Goal: Information Seeking & Learning: Understand process/instructions

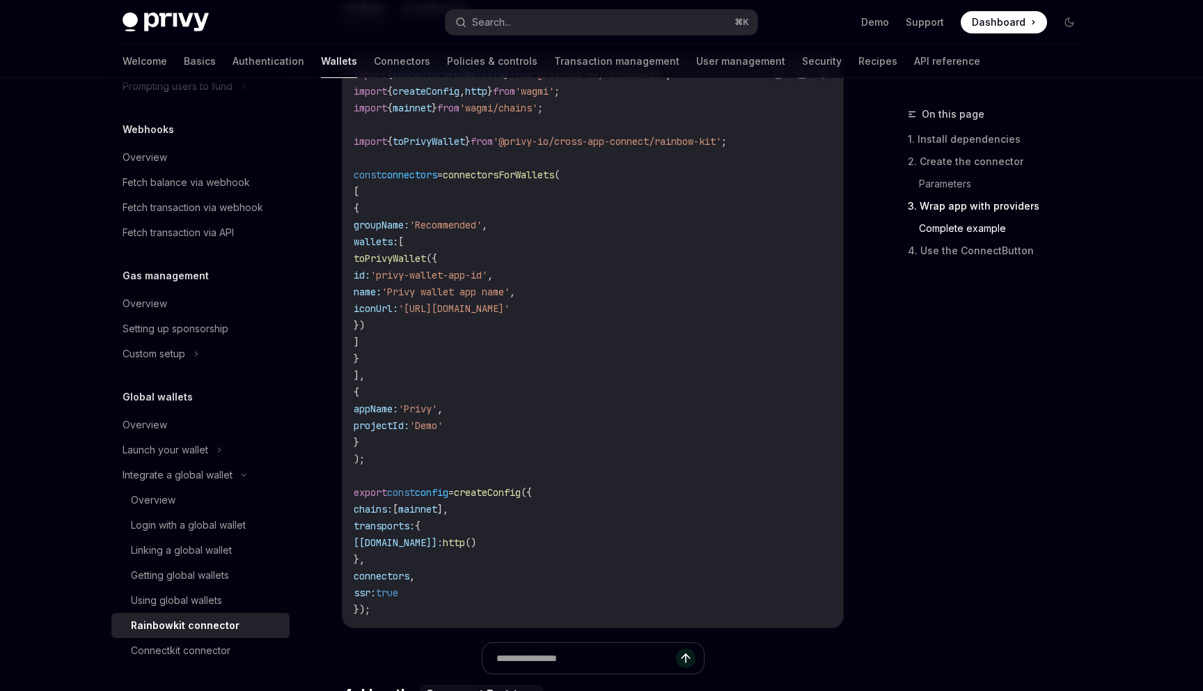
scroll to position [2736, 0]
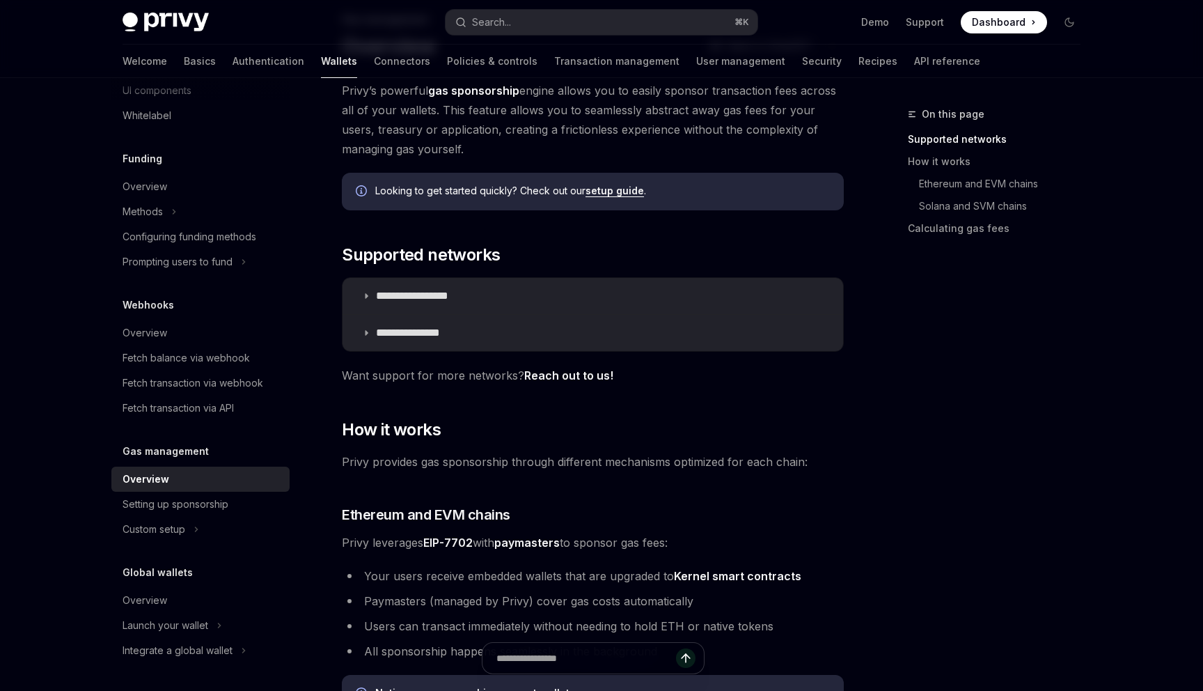
scroll to position [100, 0]
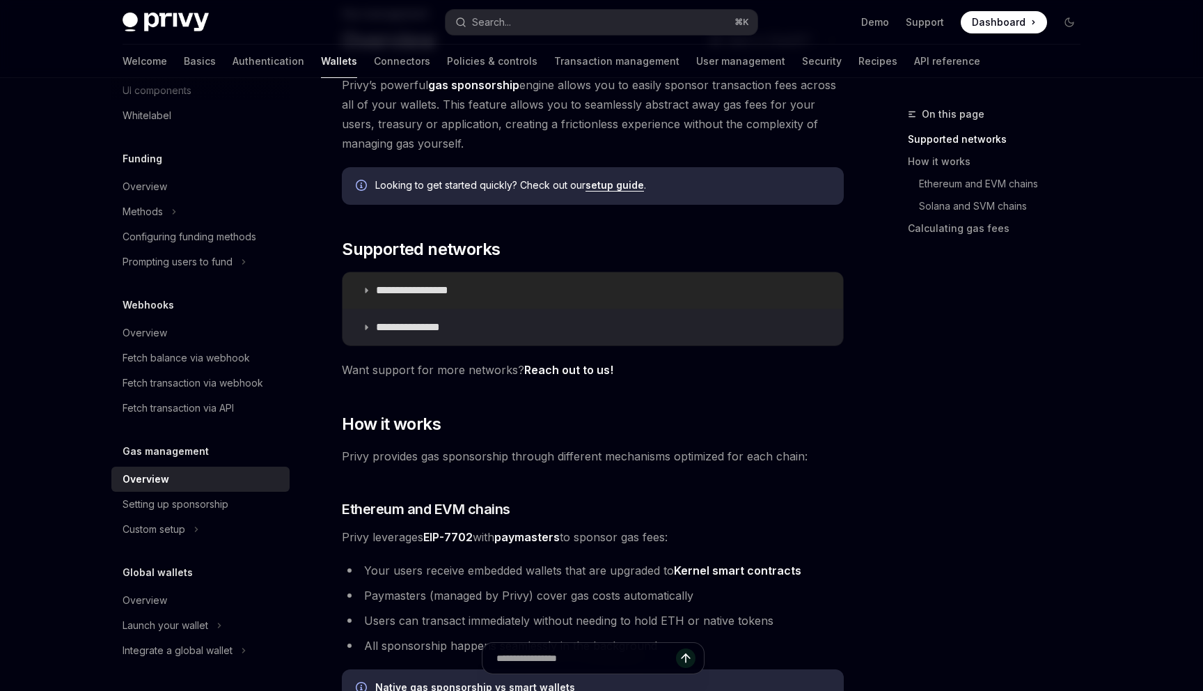
click at [459, 285] on p "**********" at bounding box center [428, 290] width 104 height 14
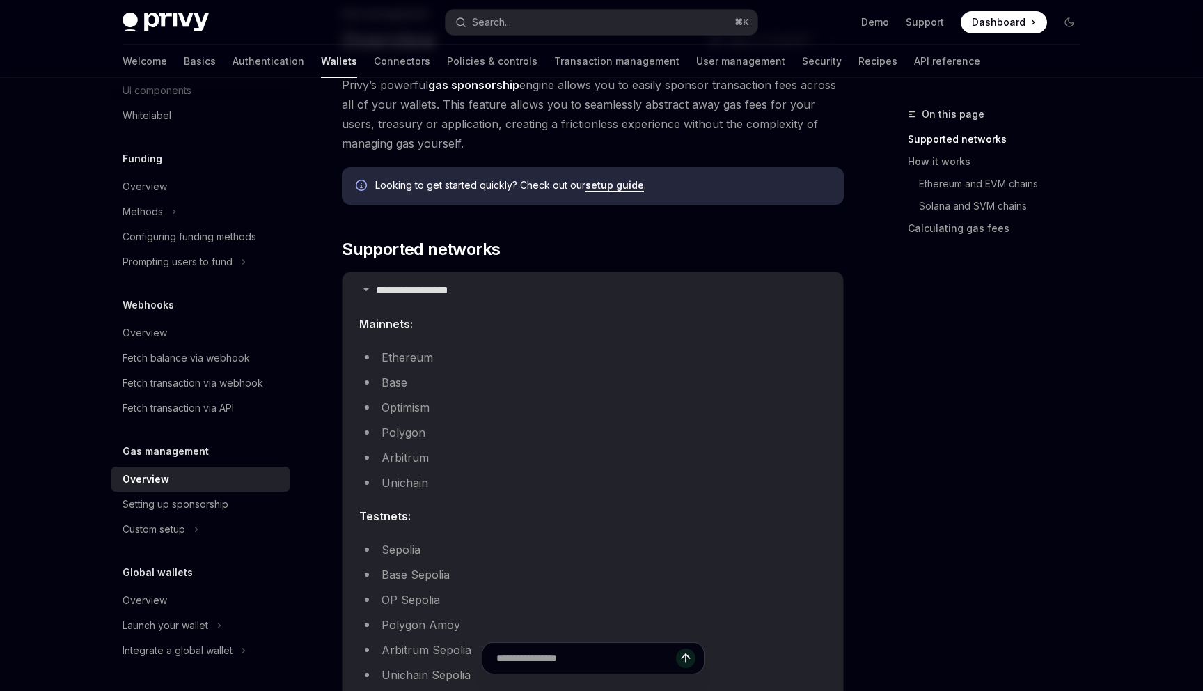
click at [425, 362] on li "Ethereum" at bounding box center [592, 356] width 467 height 19
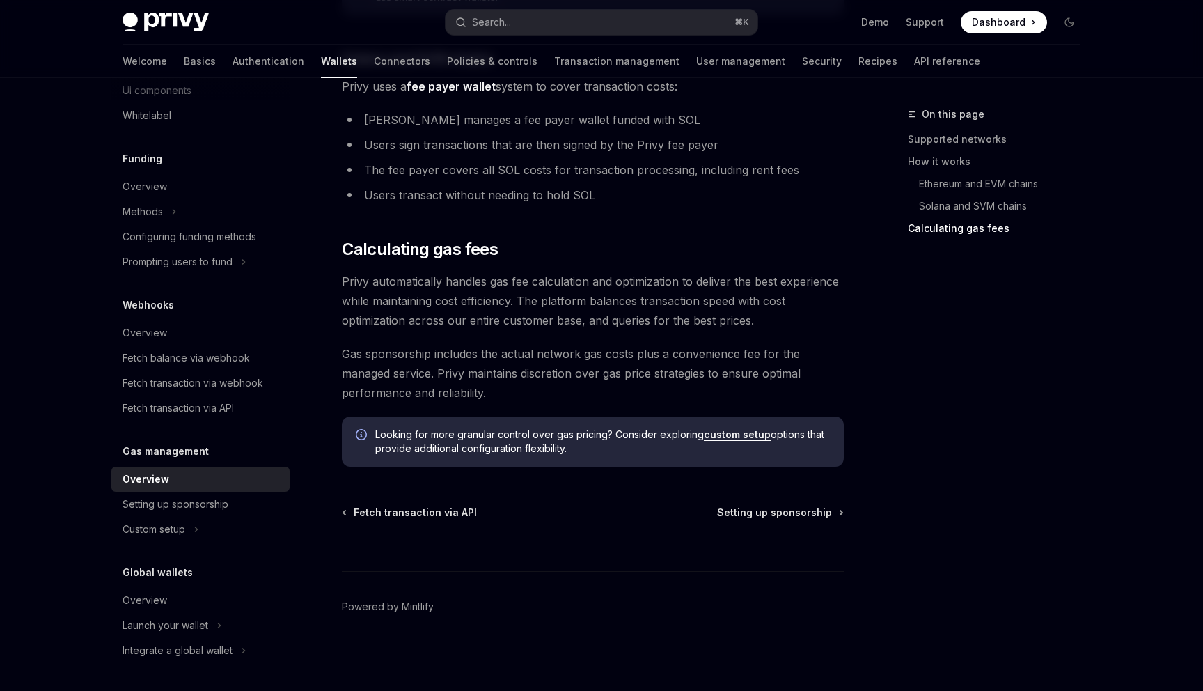
scroll to position [1353, 0]
click at [742, 517] on span "Setting up sponsorship" at bounding box center [774, 512] width 115 height 14
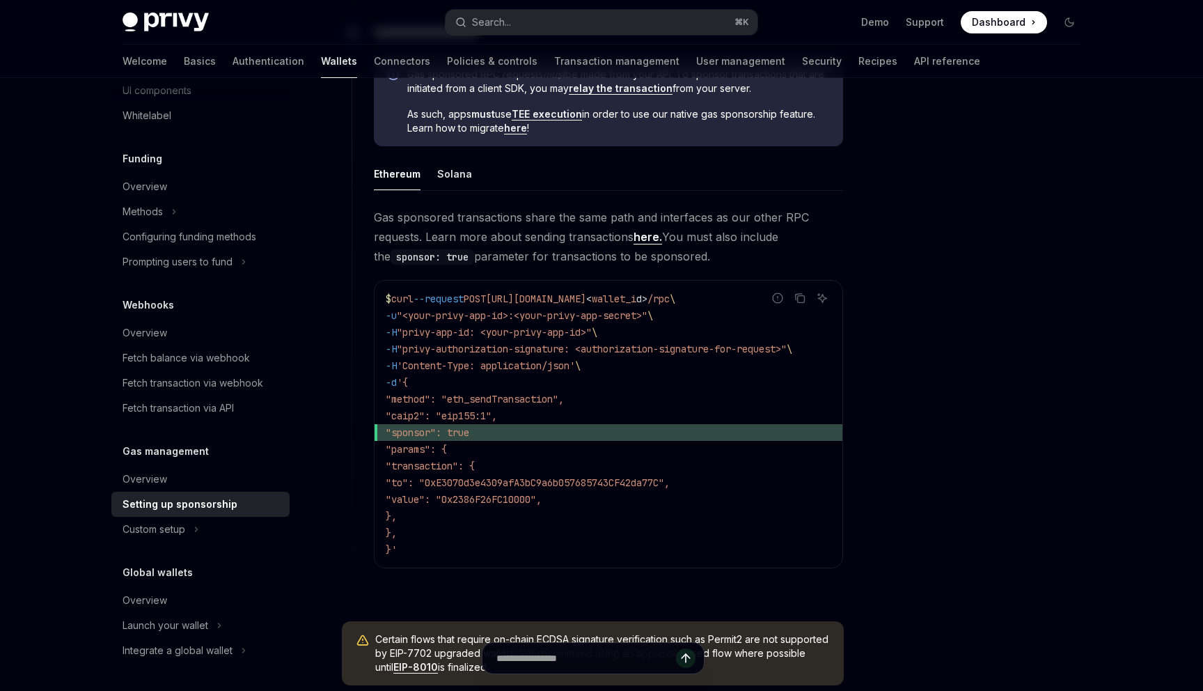
scroll to position [807, 0]
click at [440, 404] on span ""method": "eth_sendTransaction"," at bounding box center [475, 400] width 178 height 13
click at [517, 404] on span ""method": "eth_sendTransaction"," at bounding box center [475, 400] width 178 height 13
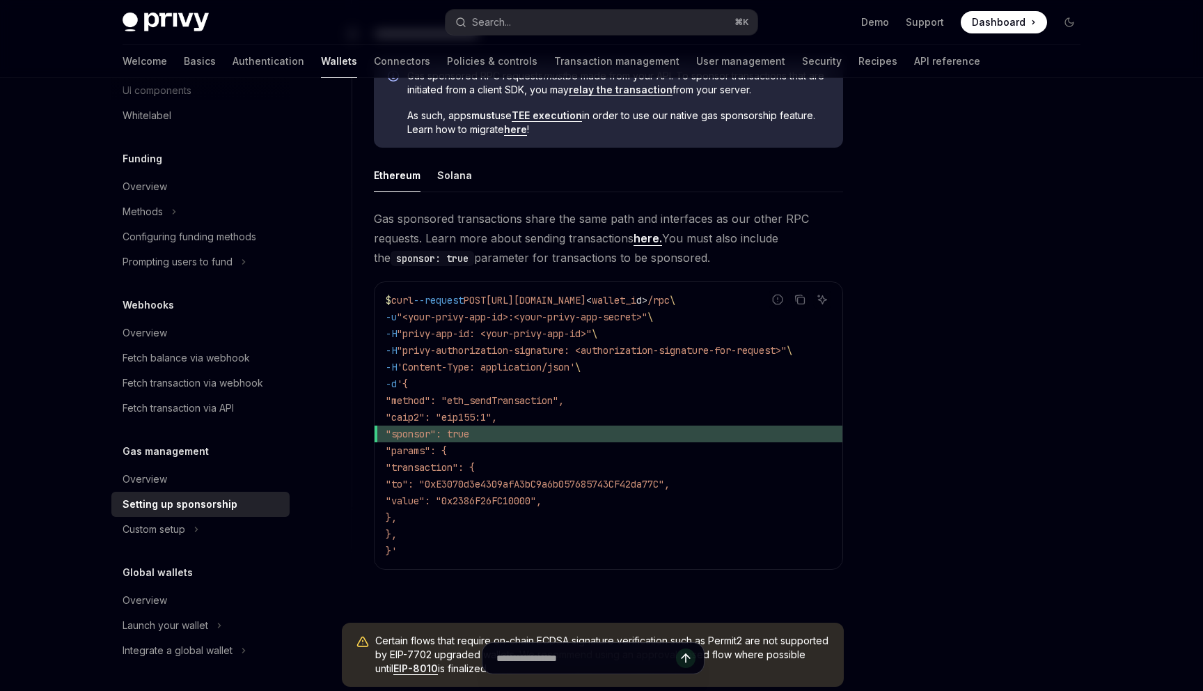
click at [440, 420] on span ""caip2": "eip155:1"," at bounding box center [441, 417] width 111 height 13
click at [497, 420] on span ""caip2": "eip155:1"," at bounding box center [441, 417] width 111 height 13
click at [454, 434] on span ""sponsor": true" at bounding box center [428, 433] width 84 height 13
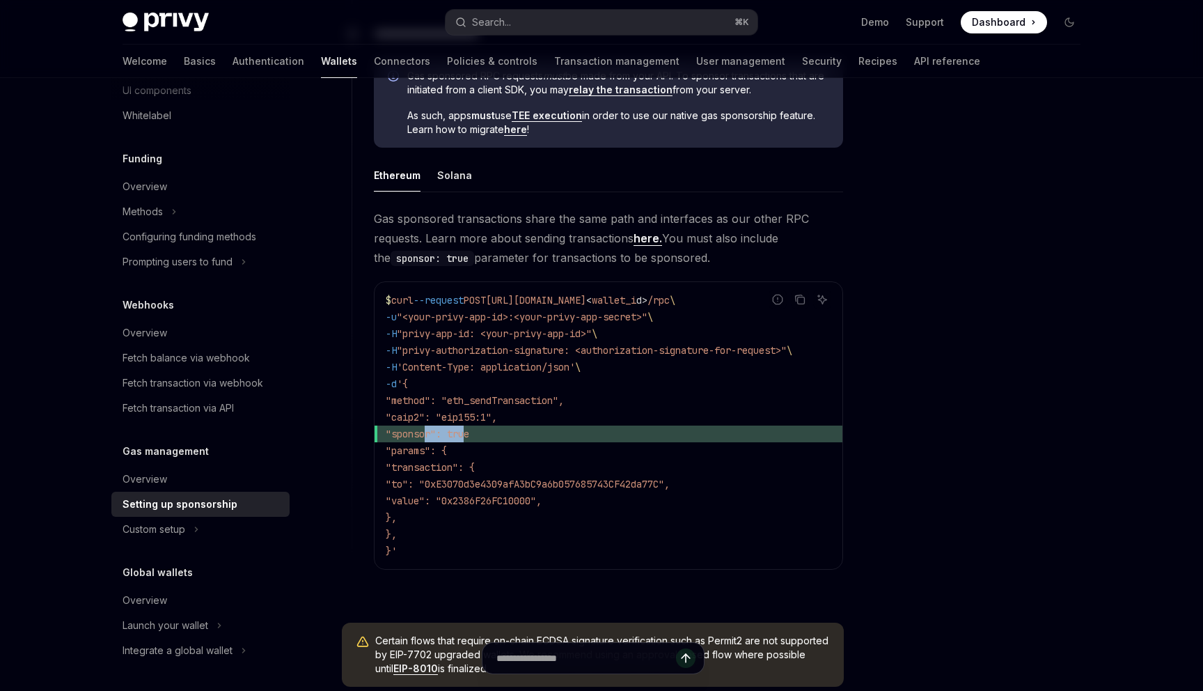
click at [454, 434] on span ""sponsor": true" at bounding box center [428, 433] width 84 height 13
click at [469, 434] on span ""sponsor": true" at bounding box center [428, 433] width 84 height 13
click at [447, 448] on span ""params": {" at bounding box center [416, 450] width 61 height 13
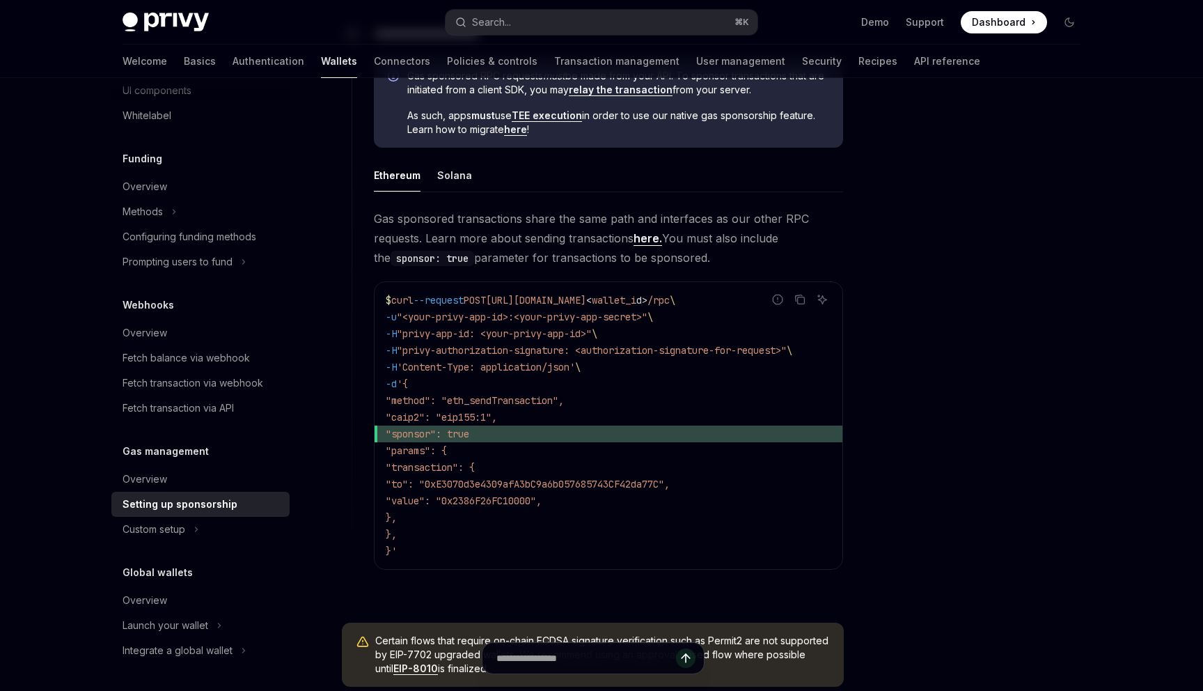
click at [456, 459] on code "$ curl --request POST https://api.privy.io/v1/wallets/ < wallet_i d > /rpc \ -u…" at bounding box center [609, 425] width 446 height 267
click at [465, 473] on code "$ curl --request POST https://api.privy.io/v1/wallets/ < wallet_i d > /rpc \ -u…" at bounding box center [609, 425] width 446 height 267
click at [481, 475] on code "$ curl --request POST https://api.privy.io/v1/wallets/ < wallet_i d > /rpc \ -u…" at bounding box center [609, 425] width 446 height 267
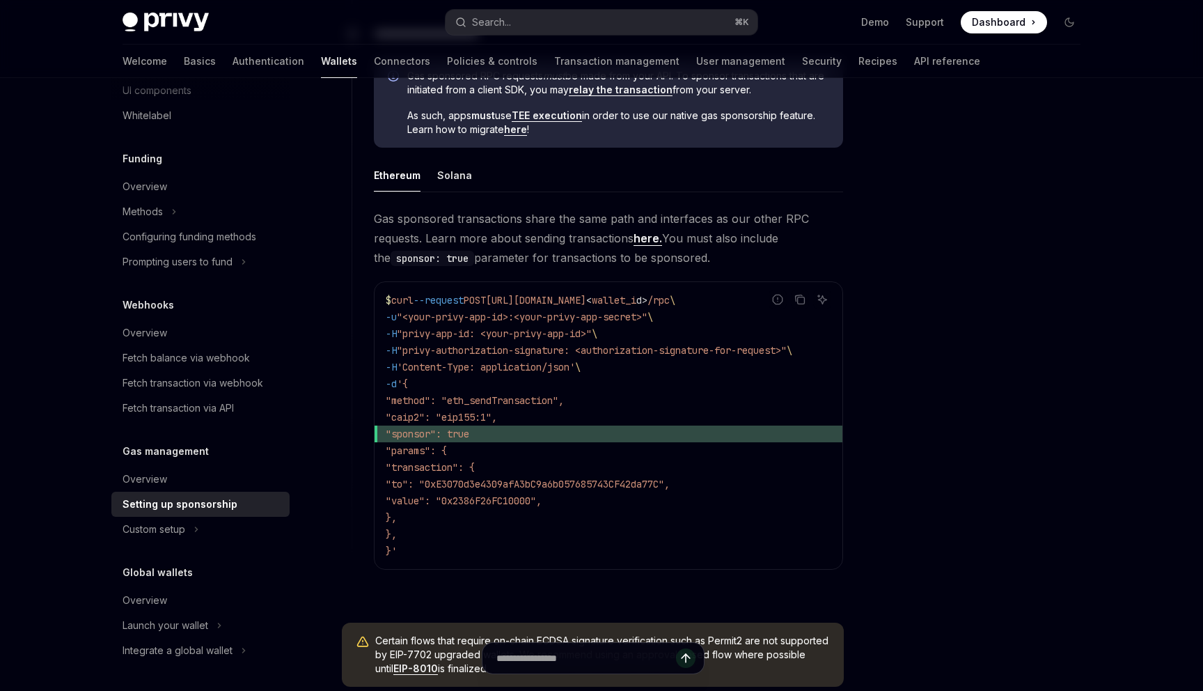
click at [553, 482] on span ""to": "0xE3070d3e4309afA3bC9a6b057685743CF42da77C"," at bounding box center [528, 484] width 284 height 13
click at [481, 500] on span ""value": "0x2386F26FC10000"," at bounding box center [464, 500] width 156 height 13
click at [540, 500] on span ""value": "0x2386F26FC10000"," at bounding box center [464, 500] width 156 height 13
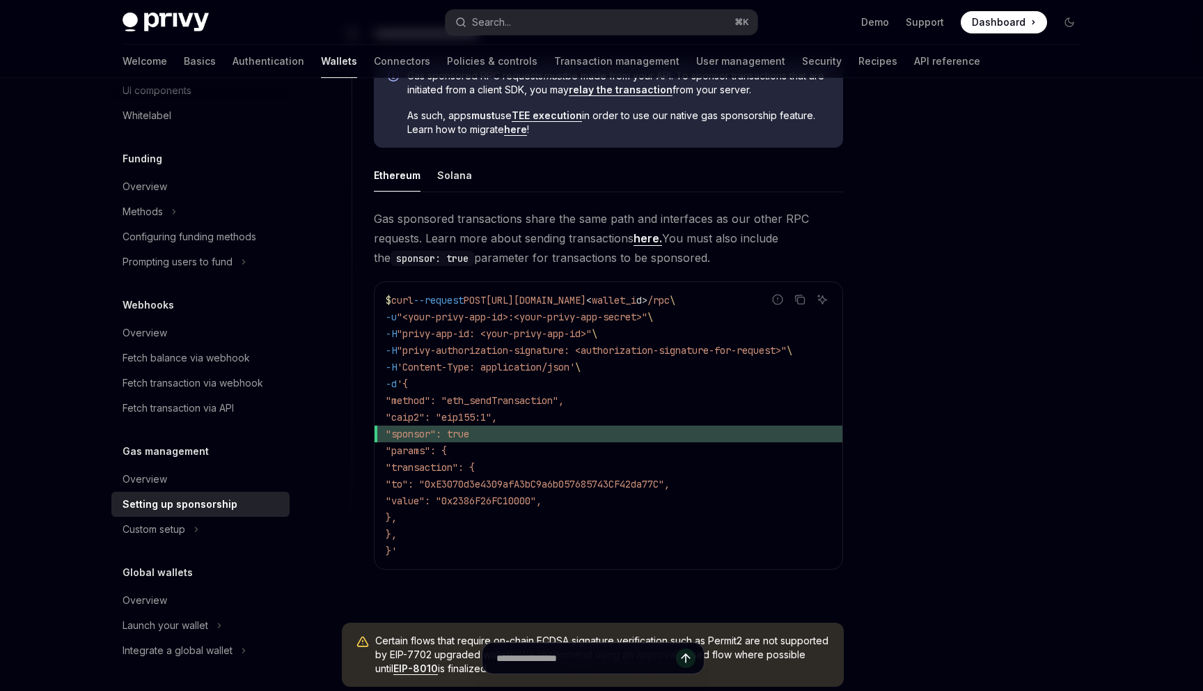
click at [540, 500] on span ""value": "0x2386F26FC10000"," at bounding box center [464, 500] width 156 height 13
drag, startPoint x: 450, startPoint y: 513, endPoint x: 443, endPoint y: 470, distance: 43.6
click at [444, 470] on code "$ curl --request POST https://api.privy.io/v1/wallets/ < wallet_i d > /rpc \ -u…" at bounding box center [609, 425] width 446 height 267
click at [443, 470] on span ""transaction": {" at bounding box center [430, 467] width 89 height 13
click at [197, 522] on icon at bounding box center [197, 529] width 6 height 17
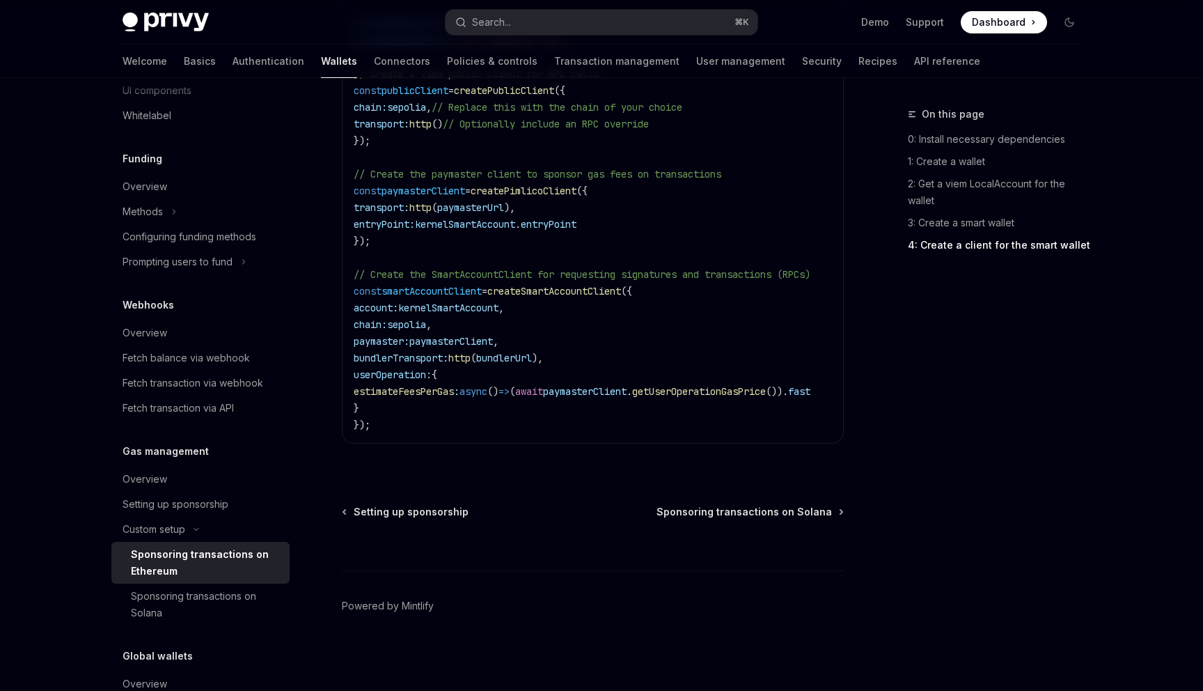
scroll to position [2022, 0]
click at [240, 592] on div "Sponsoring transactions on Solana" at bounding box center [206, 604] width 150 height 33
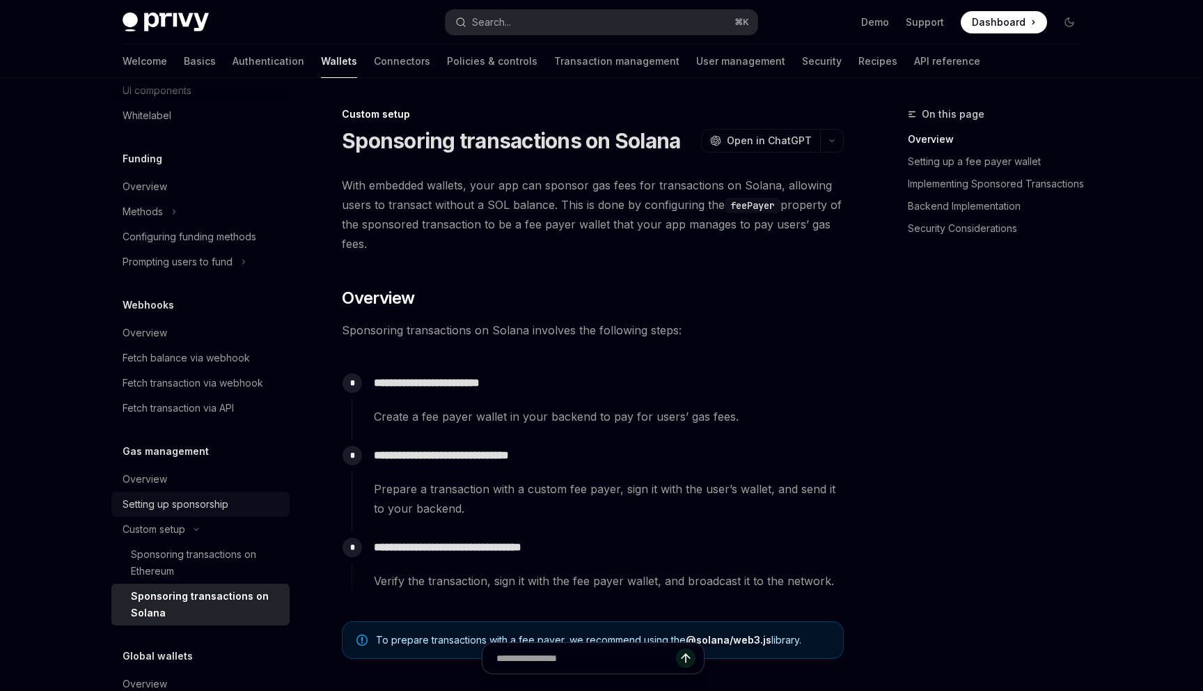
click at [235, 503] on div "Setting up sponsorship" at bounding box center [202, 504] width 159 height 17
type textarea "*"
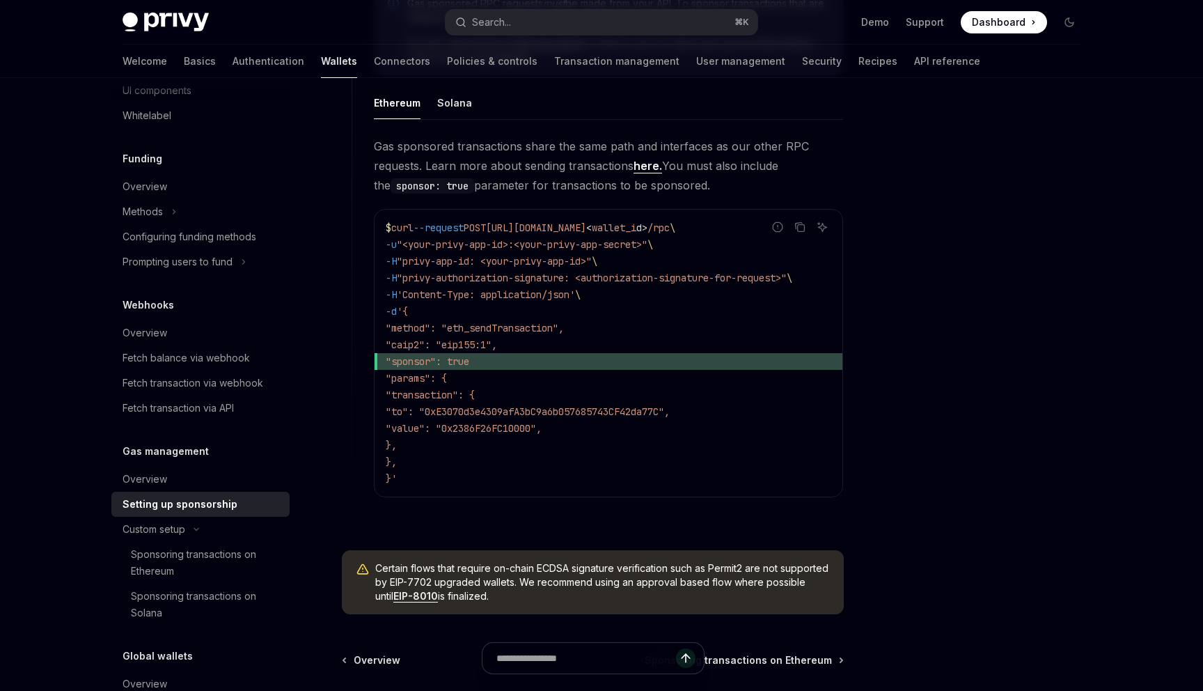
scroll to position [1033, 0]
